Goal: Transaction & Acquisition: Subscribe to service/newsletter

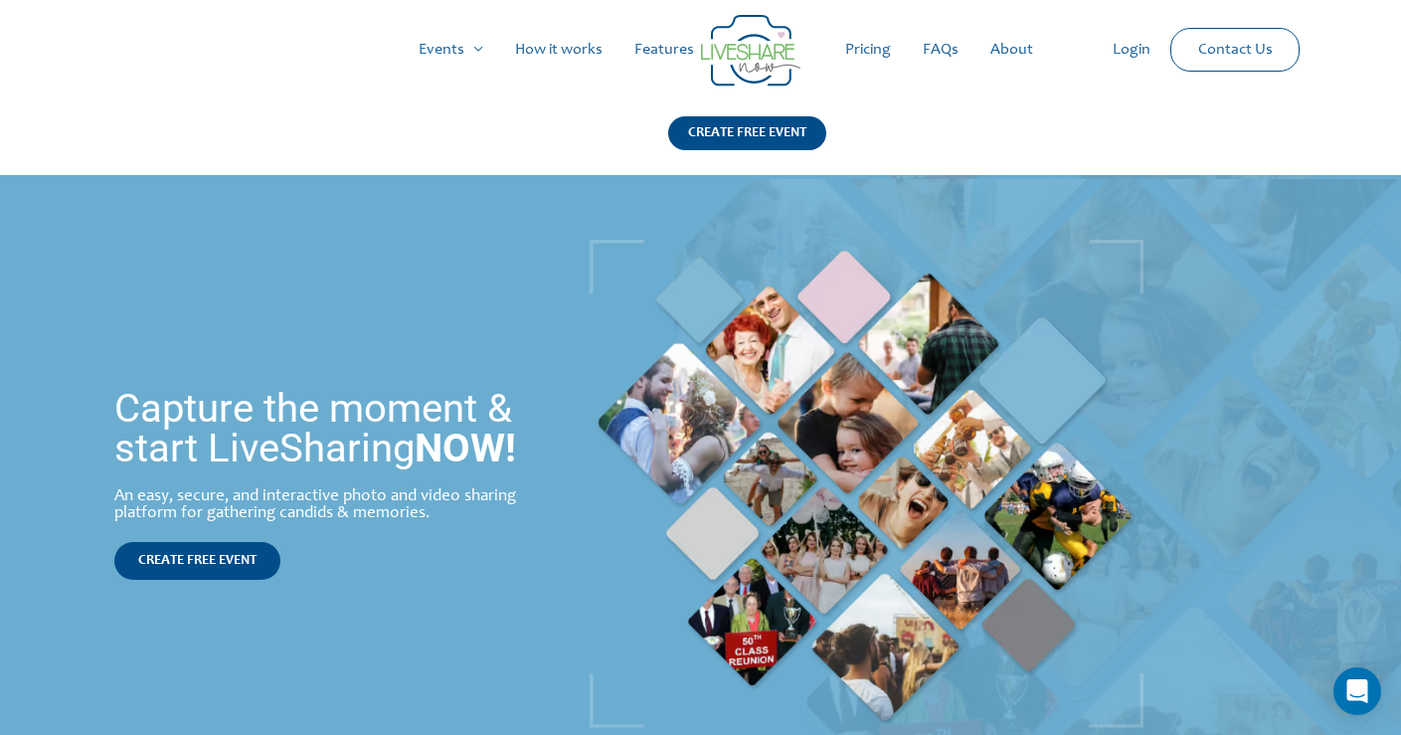
click at [884, 43] on link "Pricing" at bounding box center [868, 50] width 78 height 64
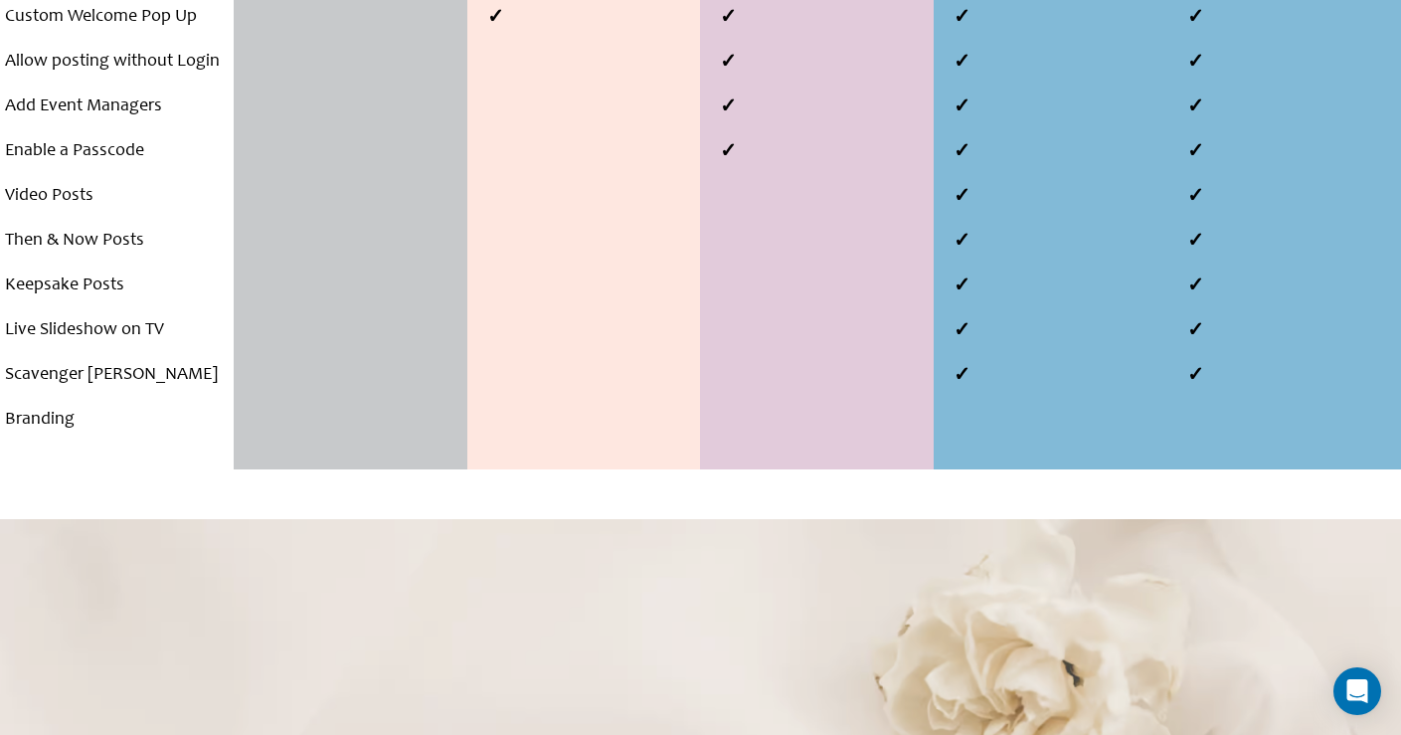
scroll to position [1142, 0]
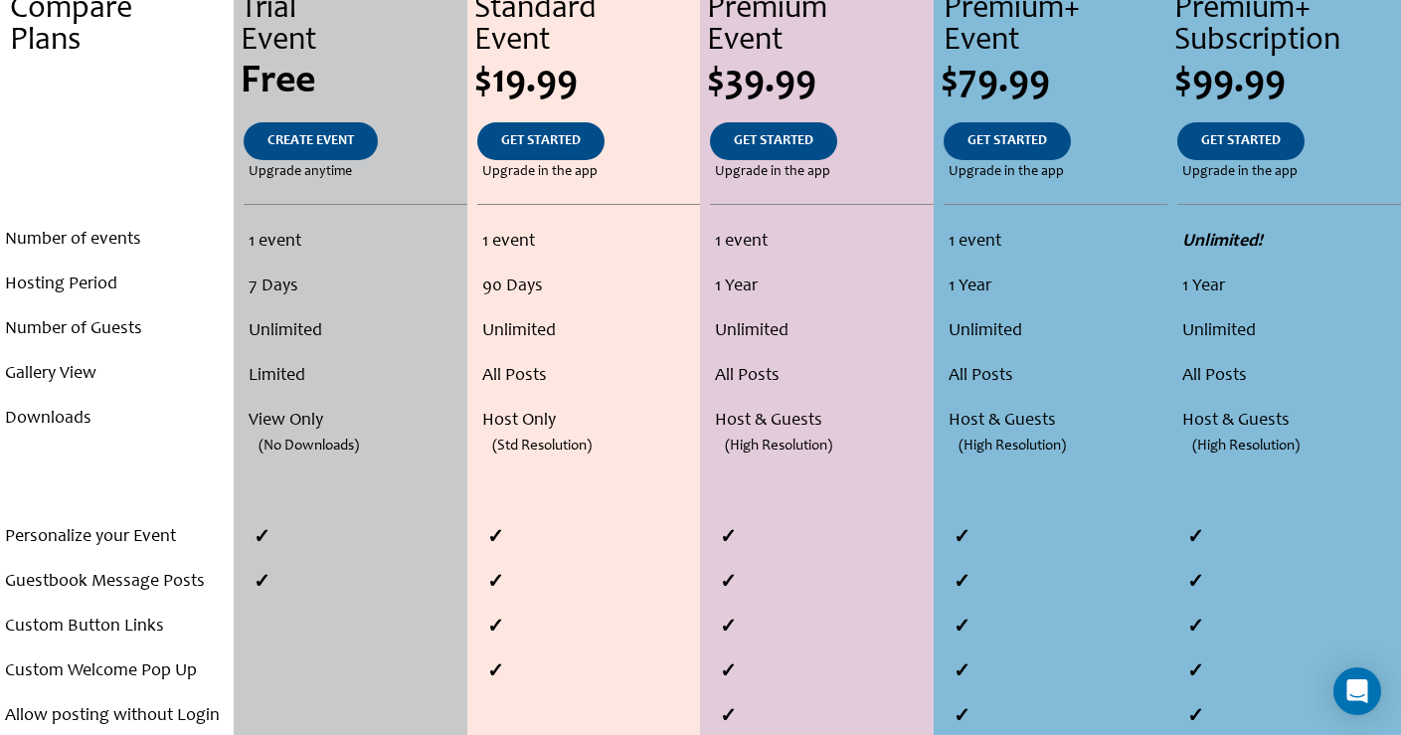
scroll to position [482, 0]
